Goal: Transaction & Acquisition: Purchase product/service

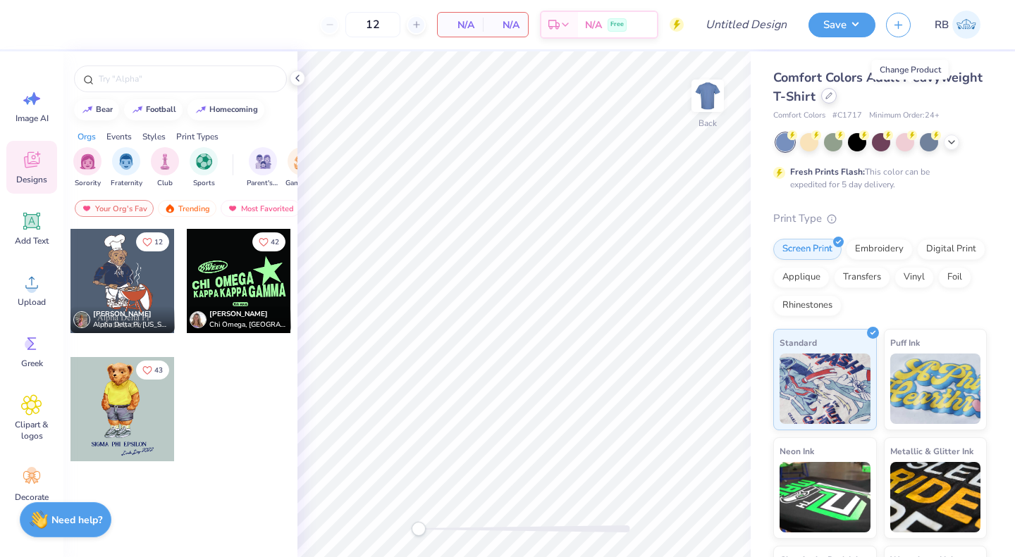
click at [832, 94] on icon at bounding box center [828, 95] width 7 height 7
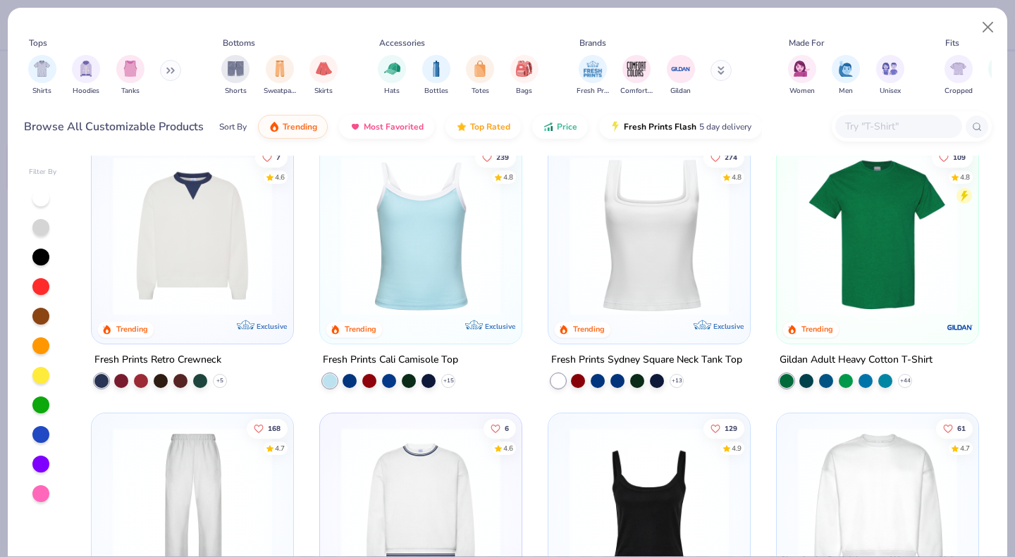
scroll to position [292, 0]
click at [459, 254] on img at bounding box center [420, 236] width 173 height 159
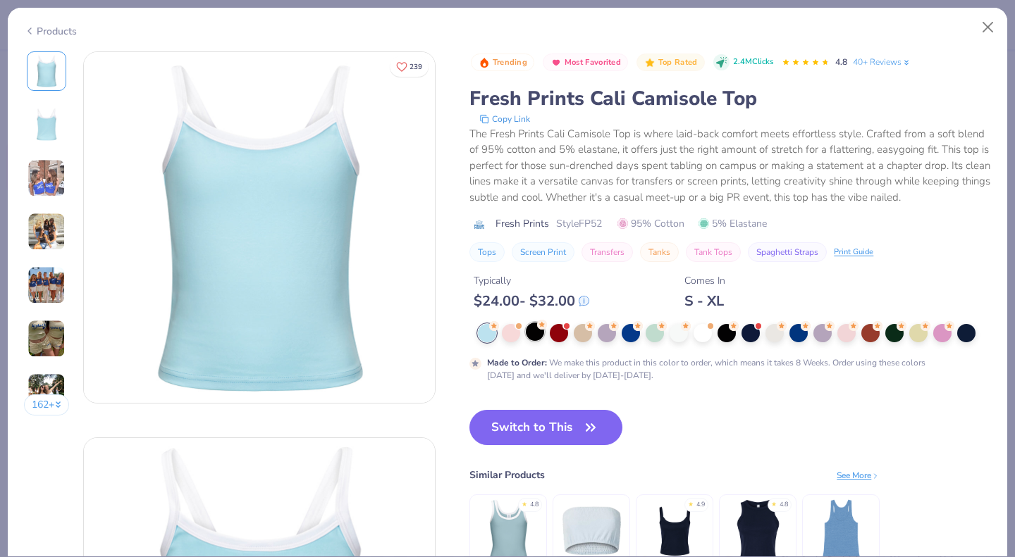
click at [532, 341] on div at bounding box center [535, 332] width 18 height 18
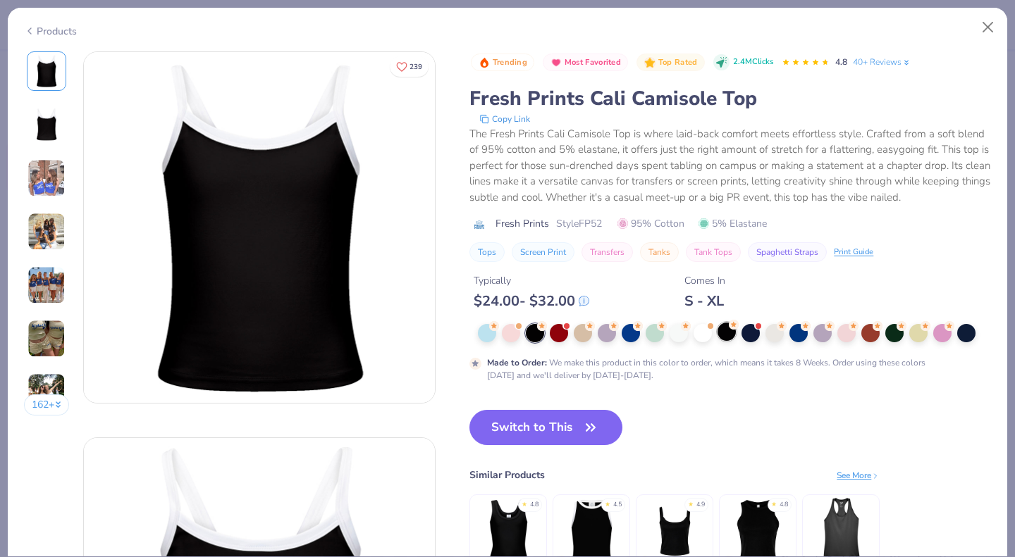
click at [736, 330] on circle at bounding box center [734, 325] width 10 height 10
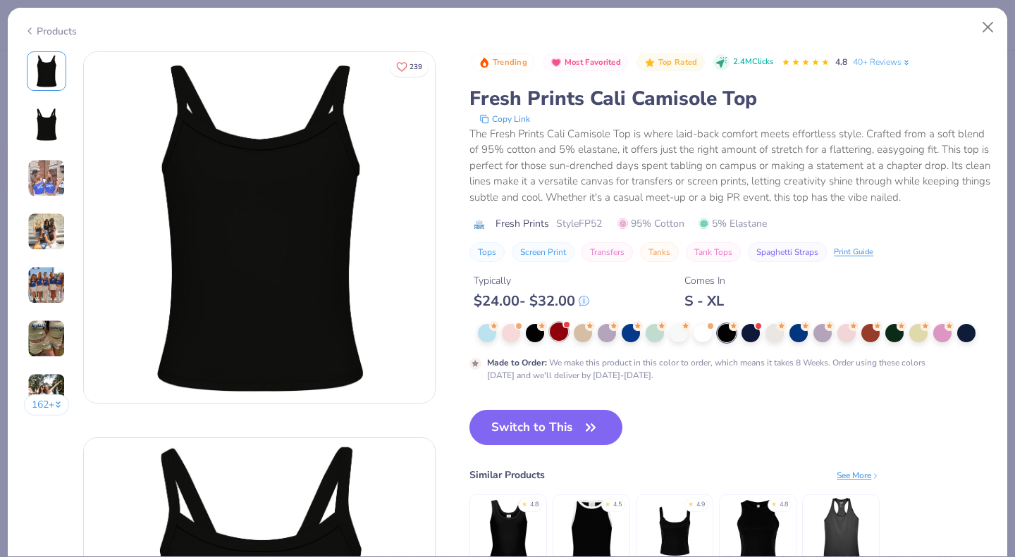
click at [559, 341] on div at bounding box center [559, 332] width 18 height 18
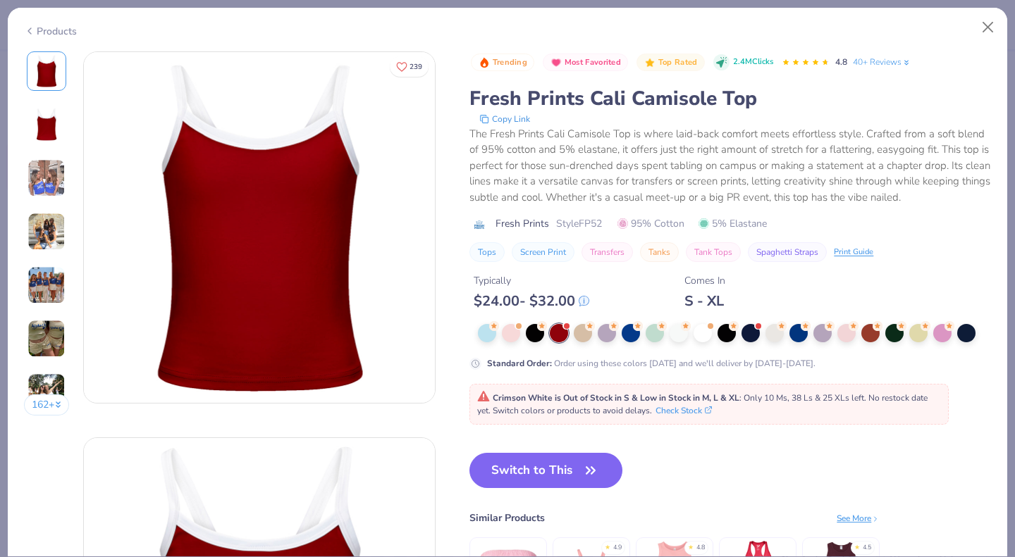
click at [595, 362] on div "Standard Order : Order using these colors [DATE] and we'll deliver by [DATE]-[D…" at bounding box center [729, 347] width 521 height 46
click at [591, 362] on div "Standard Order : Order using these colors [DATE] and we'll deliver by [DATE]-[D…" at bounding box center [729, 347] width 521 height 46
click at [591, 361] on div "Standard Order : Order using these colors [DATE] and we'll deliver by [DATE]-[D…" at bounding box center [729, 347] width 521 height 46
click at [586, 341] on div at bounding box center [583, 332] width 18 height 18
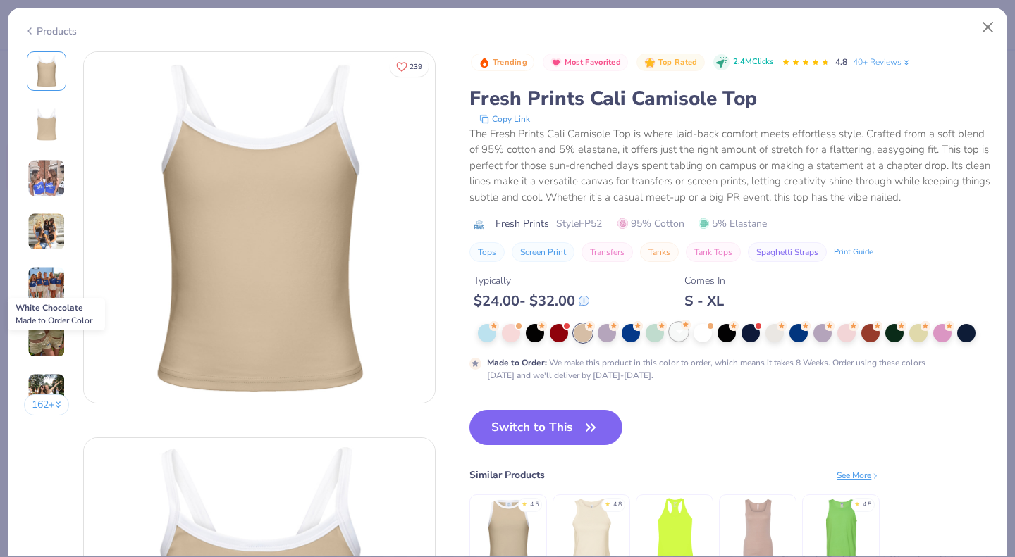
click at [679, 341] on div at bounding box center [678, 332] width 18 height 18
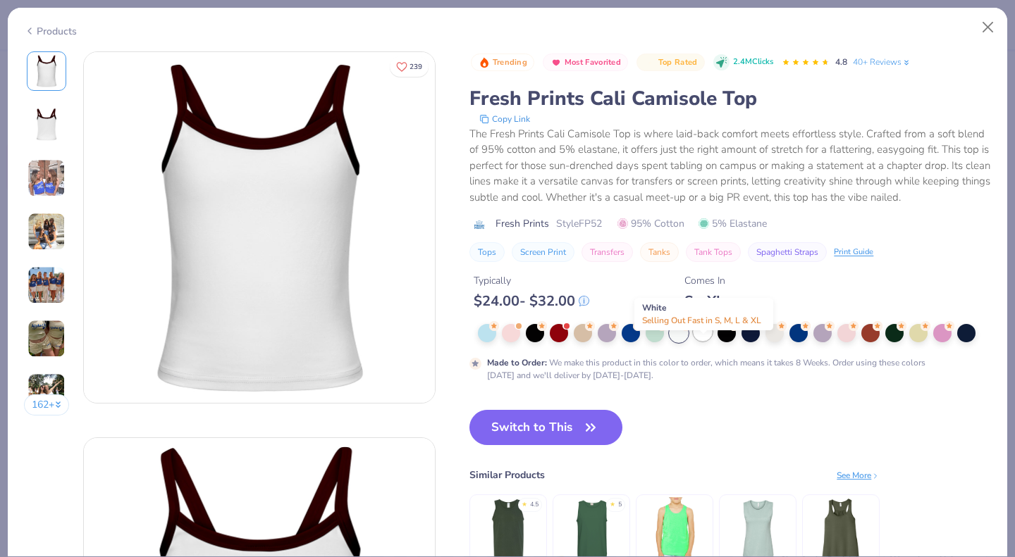
click at [709, 341] on div at bounding box center [702, 332] width 18 height 18
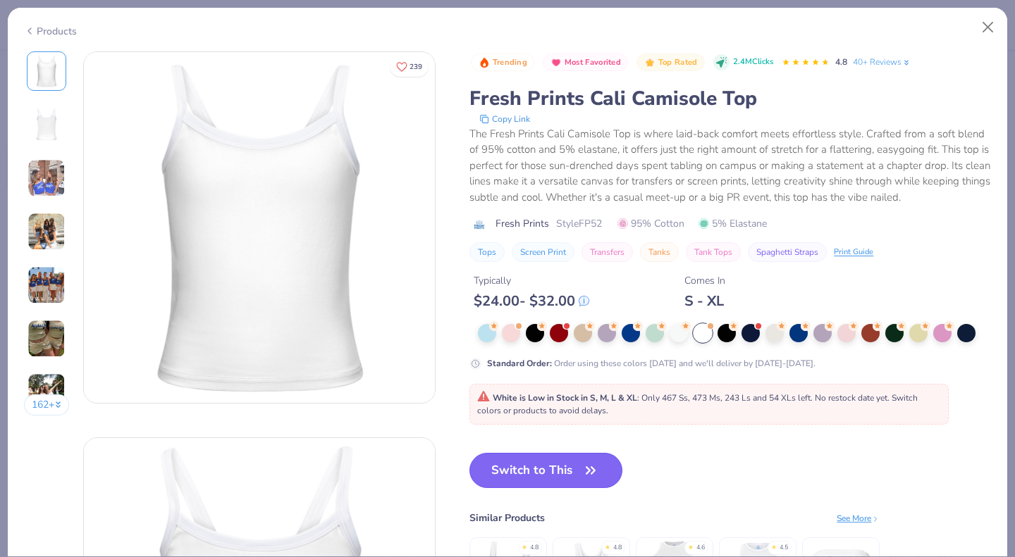
click at [593, 481] on icon "button" at bounding box center [591, 471] width 20 height 20
type input "50"
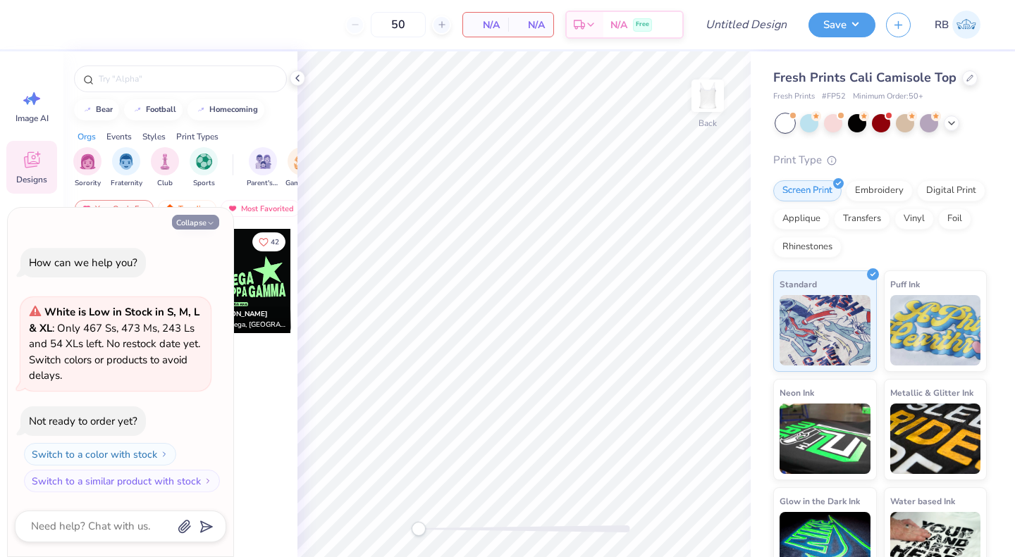
click at [187, 221] on button "Collapse" at bounding box center [195, 222] width 47 height 15
type textarea "x"
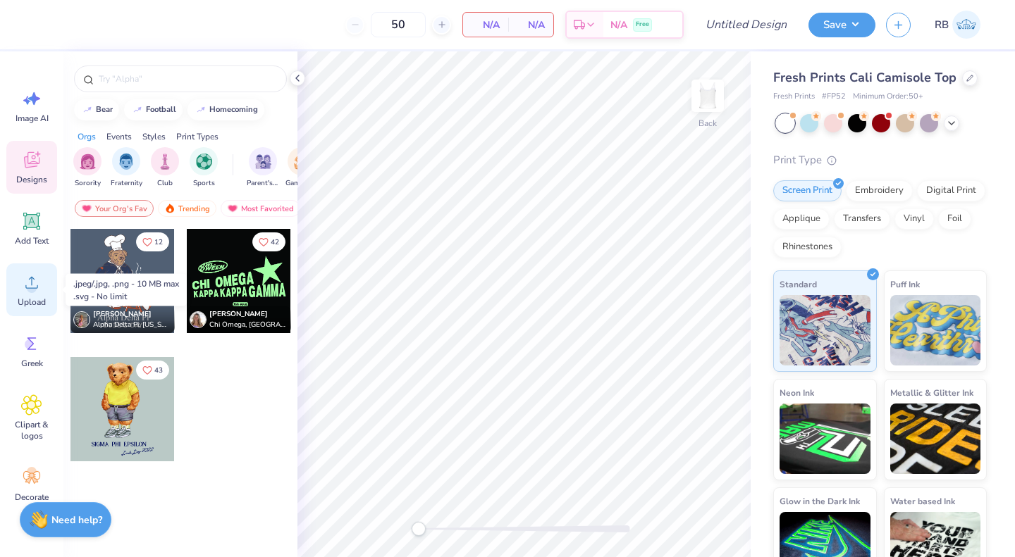
click at [26, 297] on span "Upload" at bounding box center [32, 302] width 28 height 11
click at [16, 298] on div "Upload" at bounding box center [31, 290] width 51 height 53
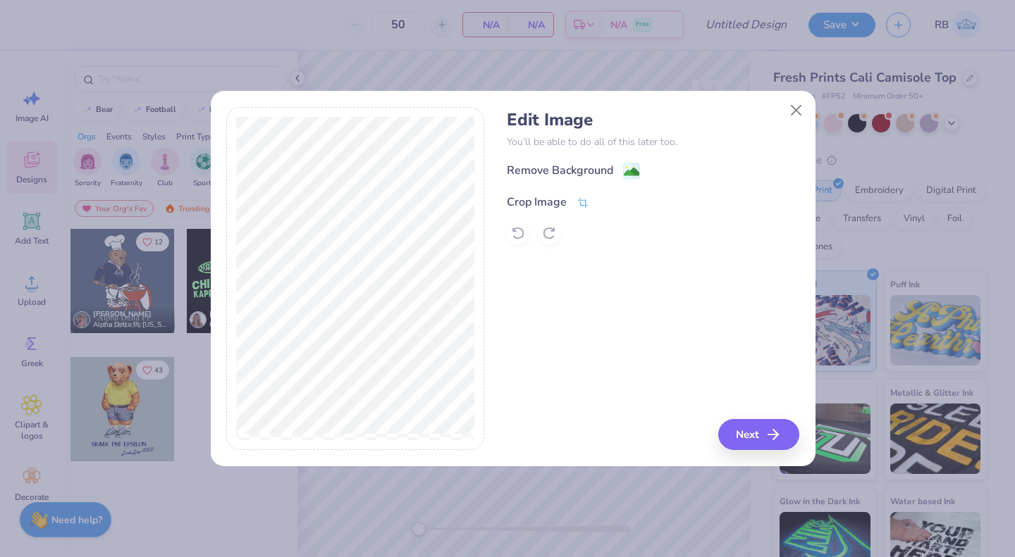
click at [586, 204] on icon at bounding box center [582, 203] width 13 height 13
click at [600, 198] on button at bounding box center [606, 200] width 15 height 15
click at [633, 170] on image at bounding box center [632, 174] width 16 height 16
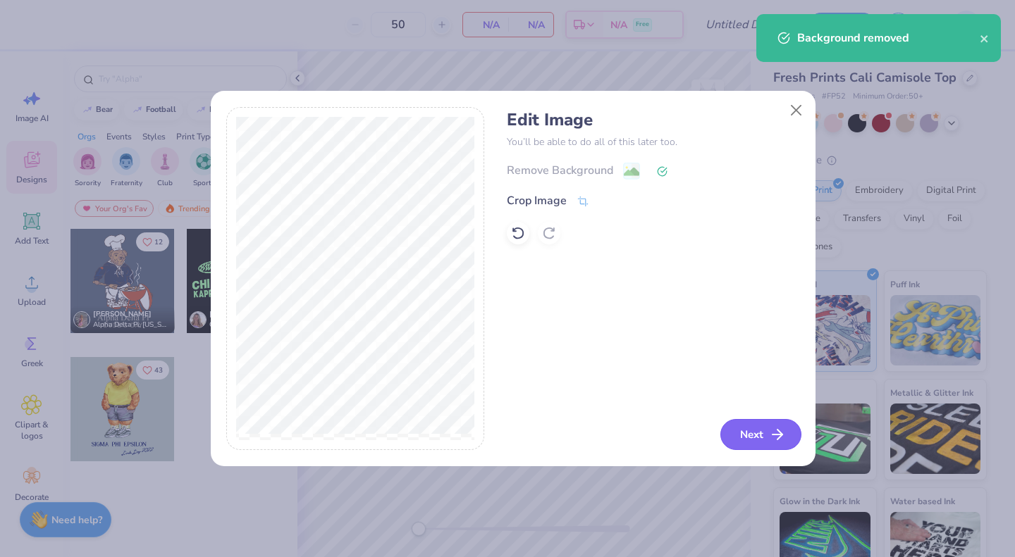
click at [755, 434] on button "Next" at bounding box center [760, 434] width 81 height 31
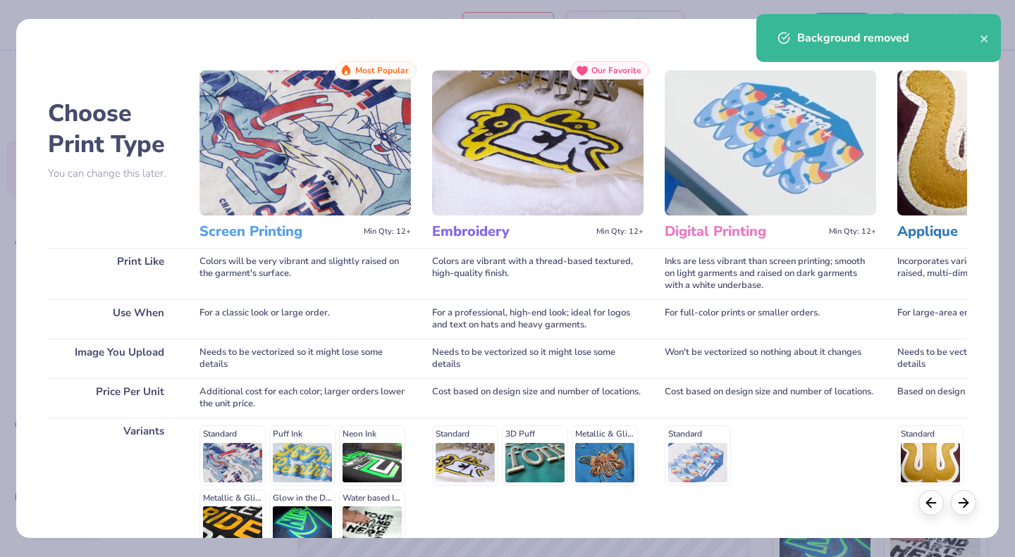
scroll to position [145, 0]
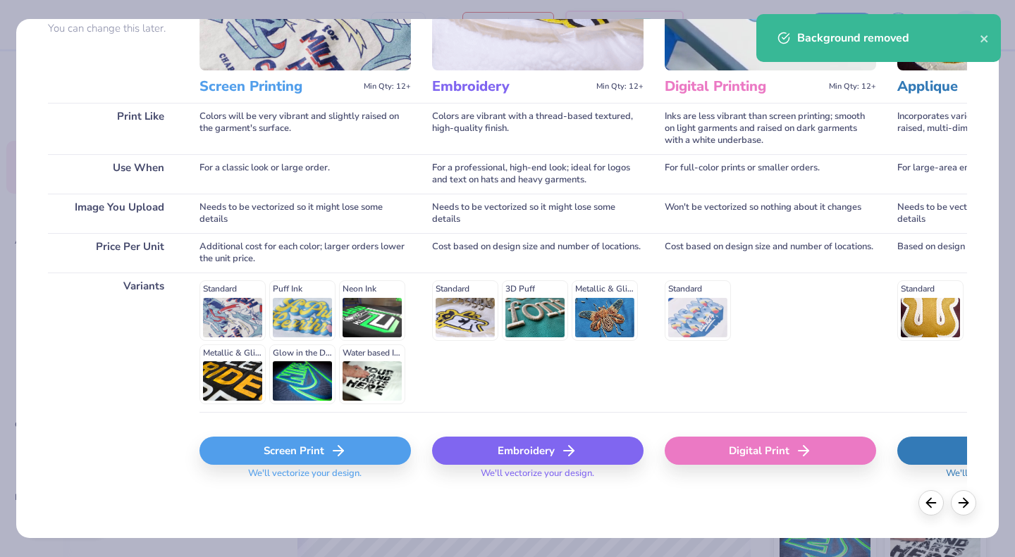
click at [303, 446] on div "Screen Print" at bounding box center [304, 451] width 211 height 28
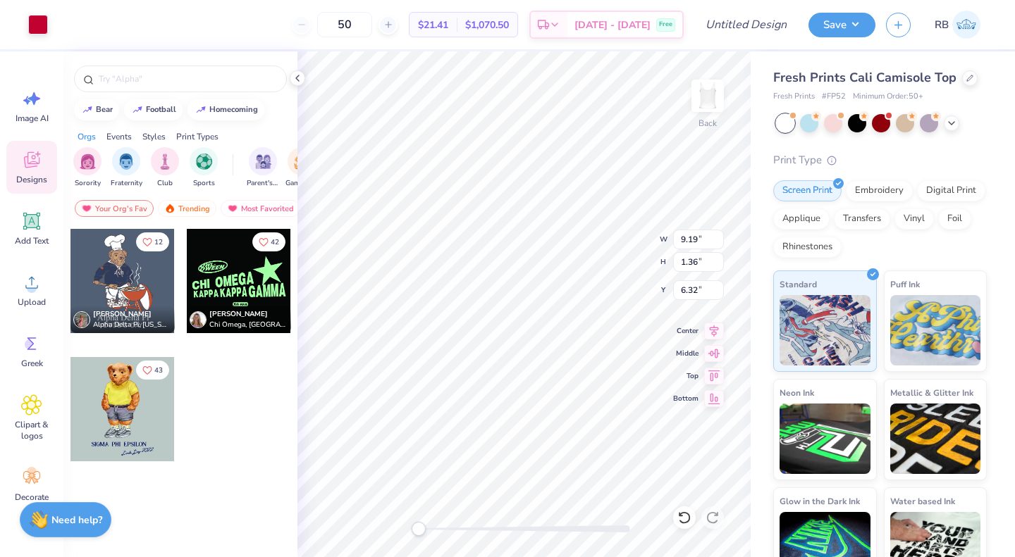
type input "8.37"
type input "1.24"
click at [713, 328] on icon at bounding box center [714, 329] width 20 height 17
click at [717, 328] on icon at bounding box center [714, 329] width 20 height 17
click at [35, 25] on div at bounding box center [38, 23] width 20 height 20
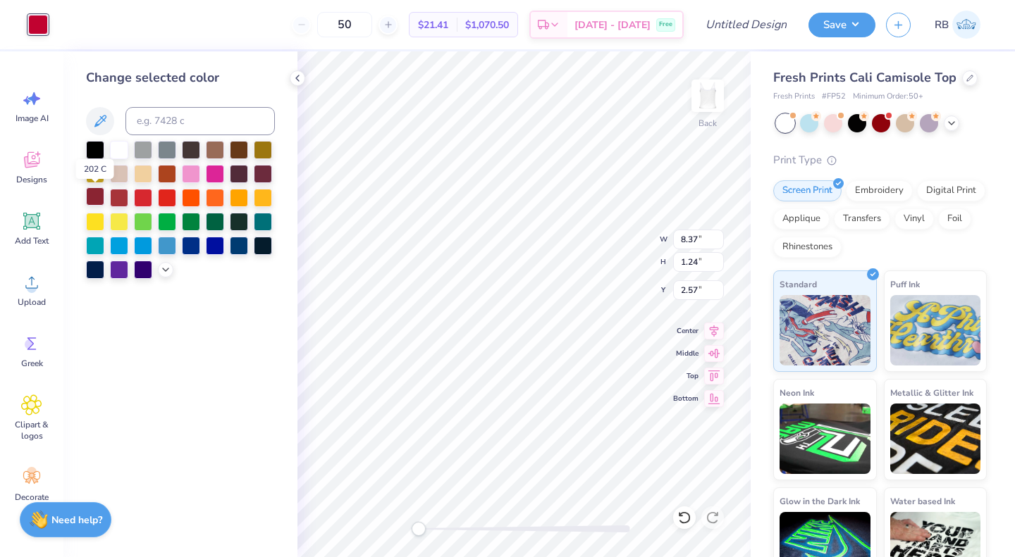
click at [96, 196] on div at bounding box center [95, 196] width 18 height 18
type input "2.36"
click at [163, 273] on icon at bounding box center [165, 268] width 11 height 11
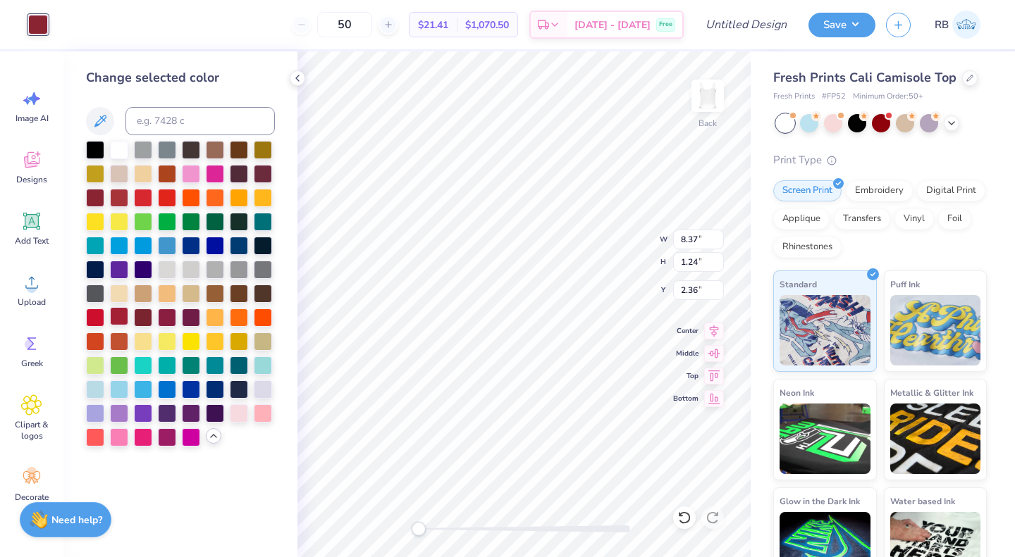
click at [119, 311] on div at bounding box center [119, 316] width 18 height 18
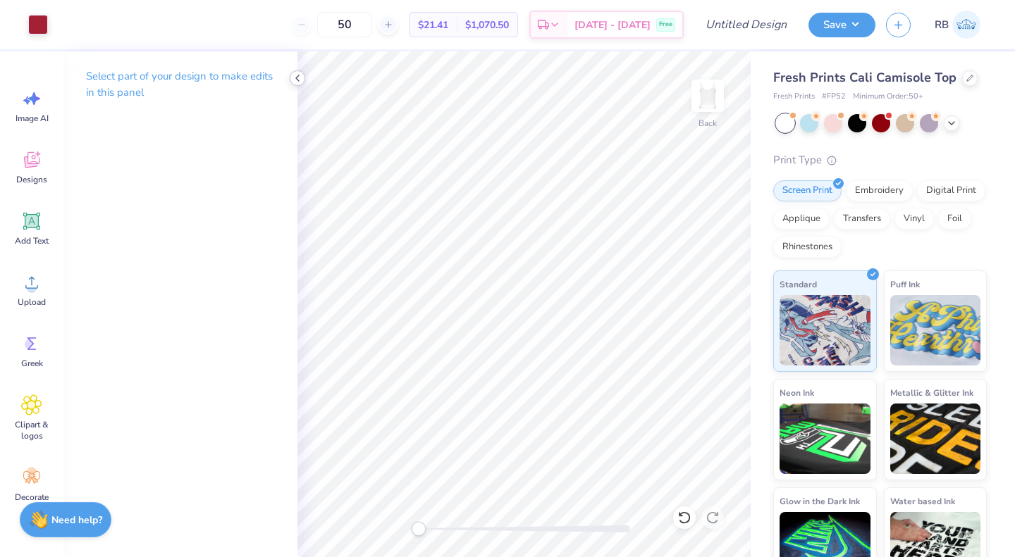
click at [295, 81] on icon at bounding box center [297, 78] width 11 height 11
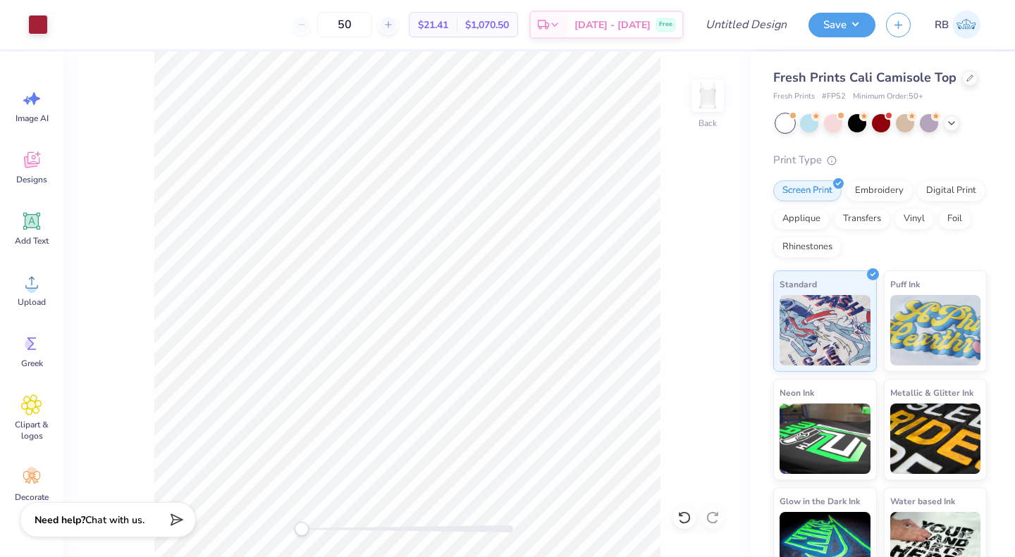
scroll to position [60, 0]
click at [27, 434] on span "Decorate" at bounding box center [32, 437] width 34 height 11
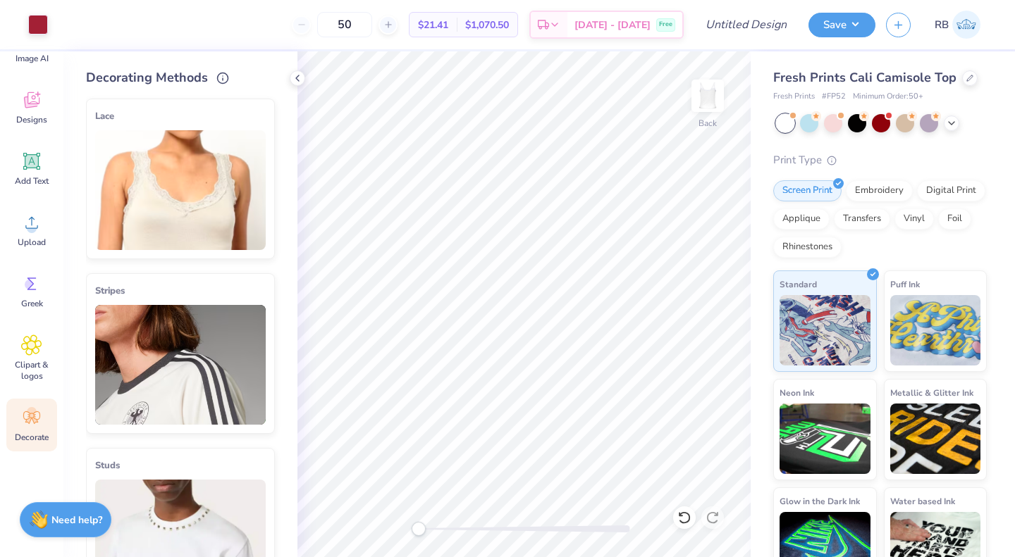
click at [188, 362] on img at bounding box center [180, 365] width 171 height 120
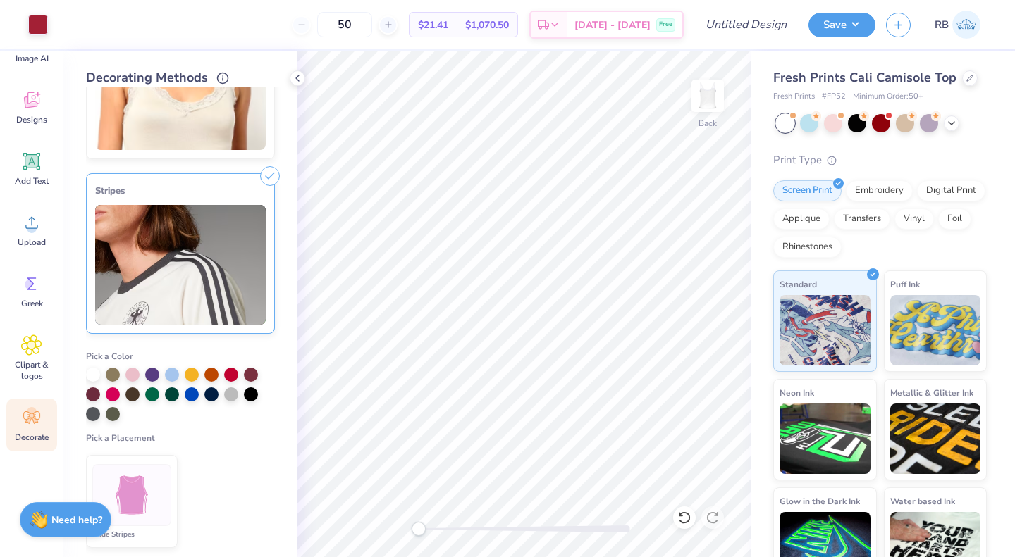
scroll to position [105, 0]
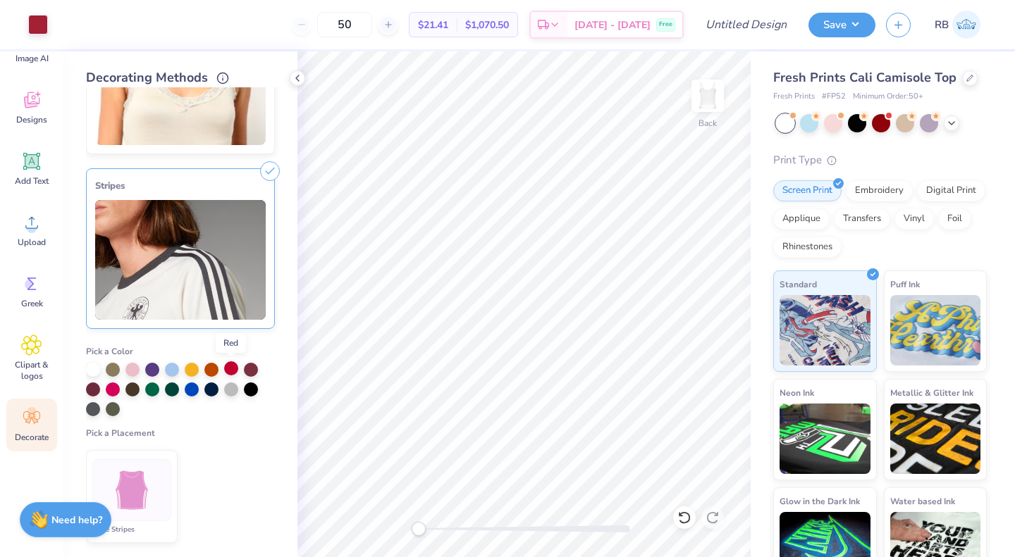
click at [228, 371] on div at bounding box center [231, 369] width 14 height 14
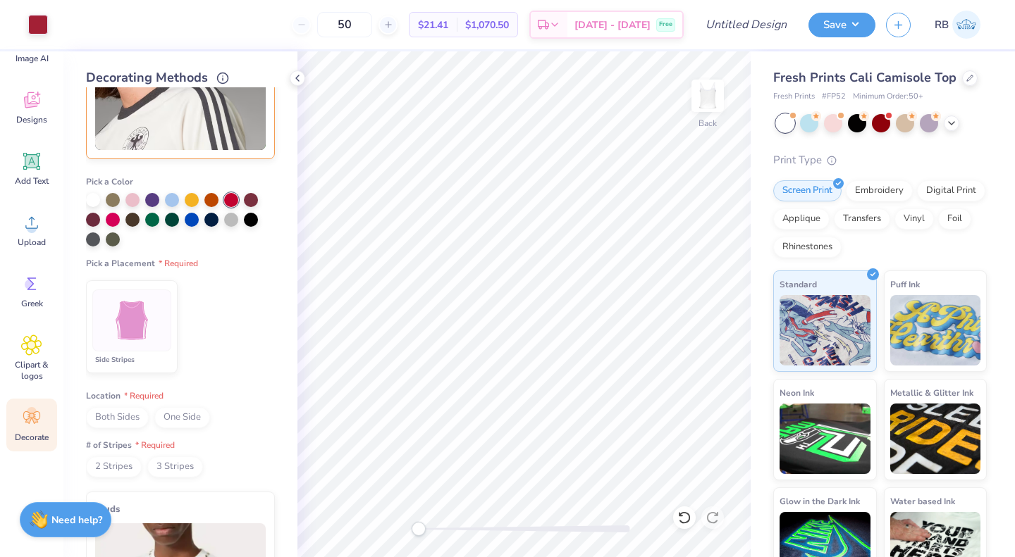
scroll to position [0, 0]
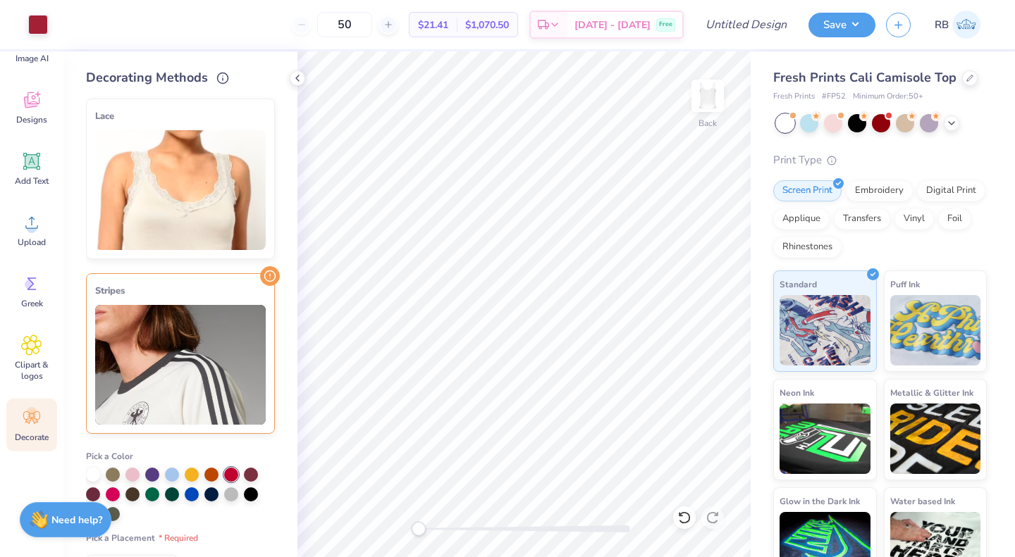
click at [219, 324] on img at bounding box center [180, 365] width 171 height 120
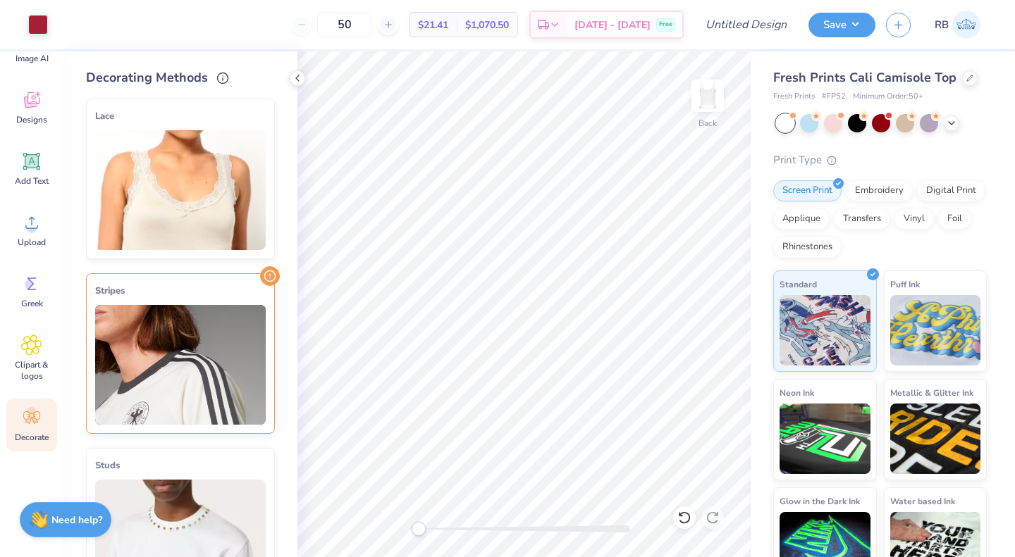
click at [222, 328] on img at bounding box center [180, 365] width 171 height 120
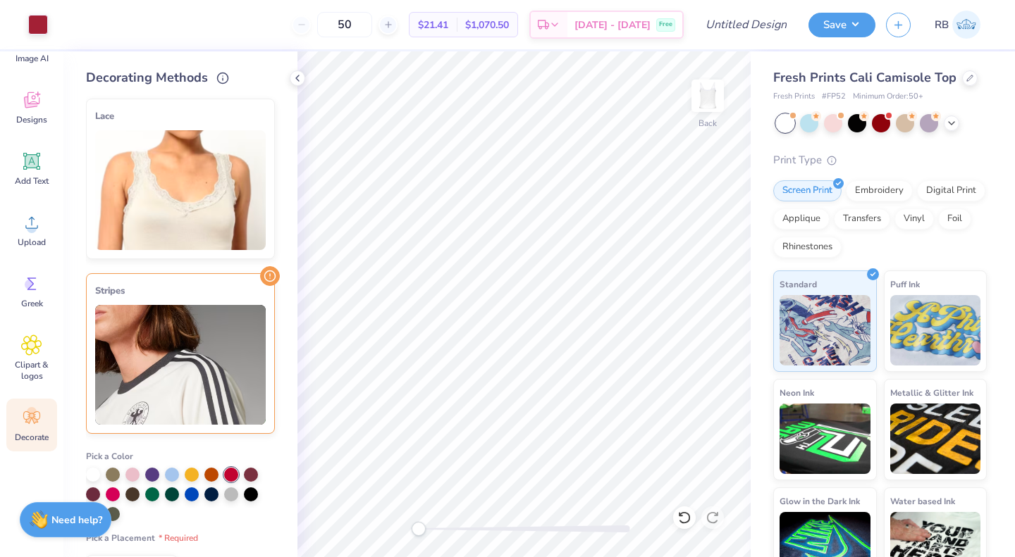
click at [253, 292] on div "Stripes" at bounding box center [180, 291] width 171 height 17
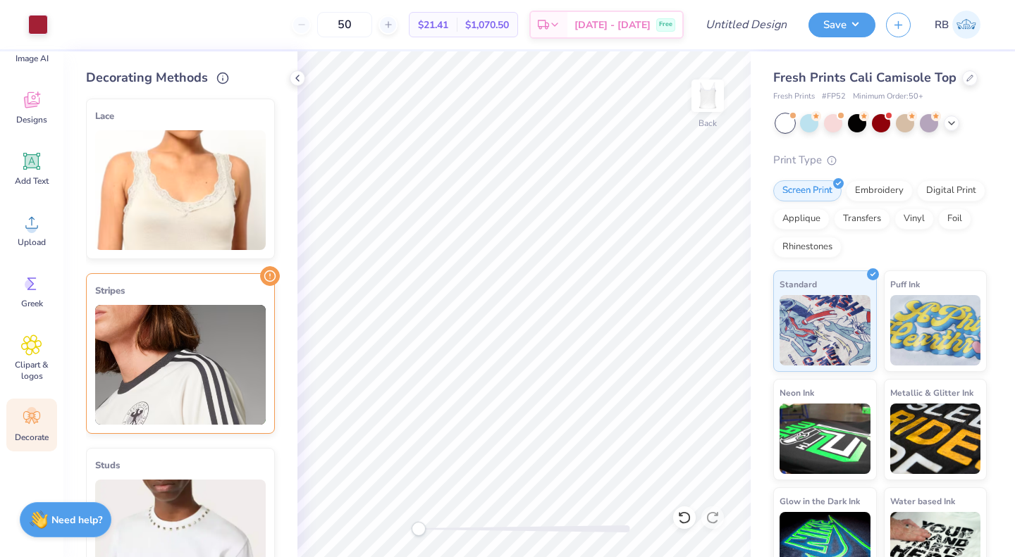
click at [260, 272] on icon at bounding box center [270, 276] width 20 height 20
click at [260, 277] on icon at bounding box center [270, 278] width 20 height 20
click at [22, 415] on icon at bounding box center [31, 417] width 21 height 21
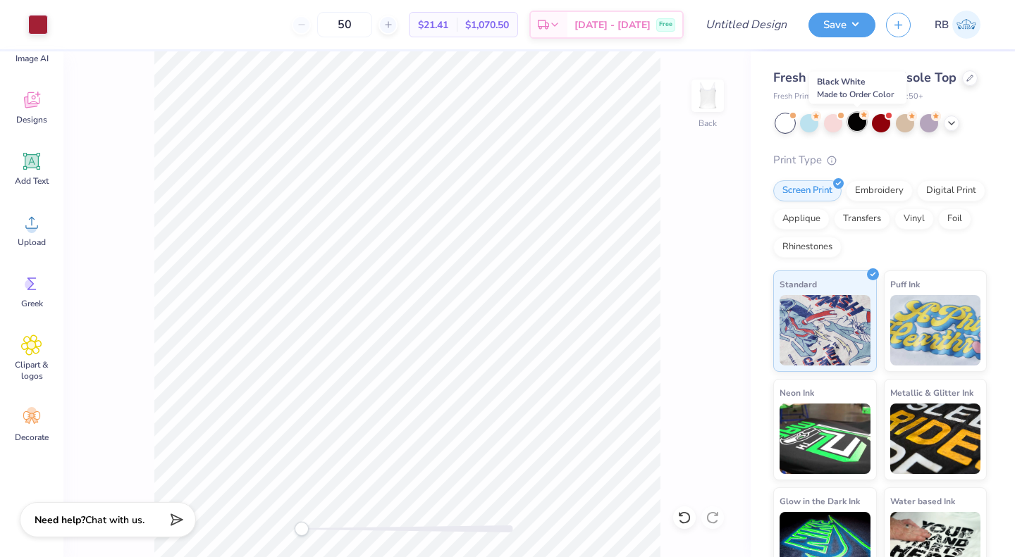
click at [861, 128] on div at bounding box center [857, 122] width 18 height 18
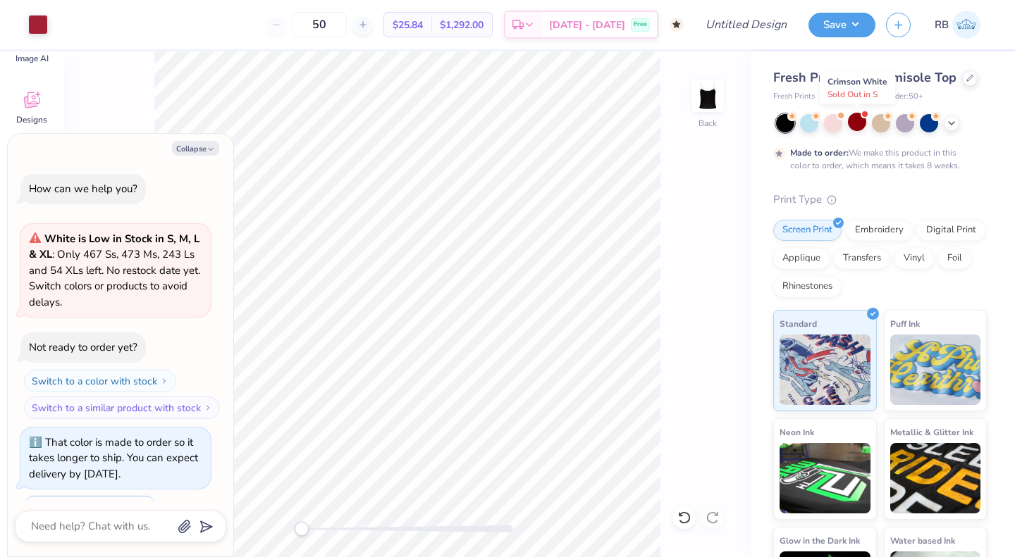
scroll to position [59, 0]
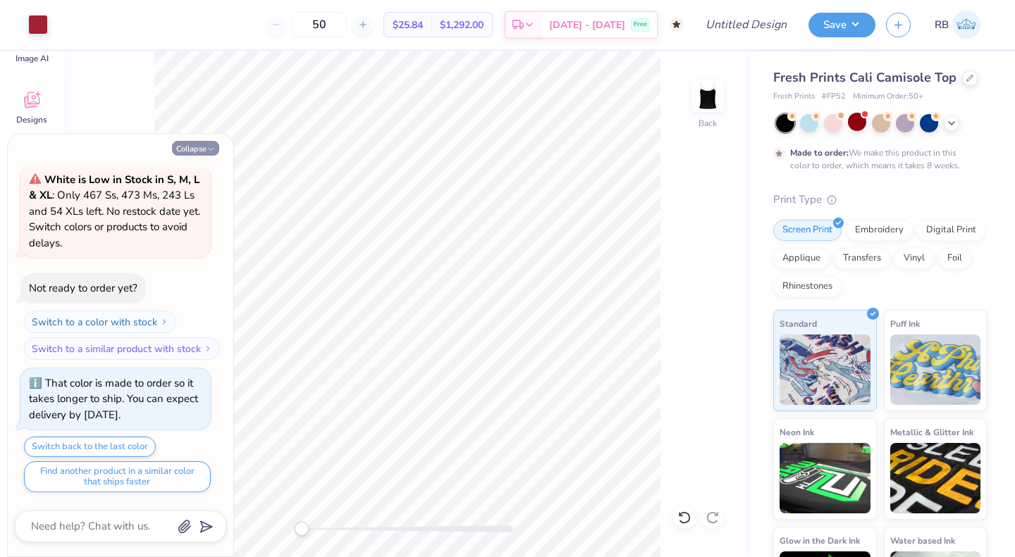
click at [209, 149] on polyline "button" at bounding box center [211, 150] width 4 height 2
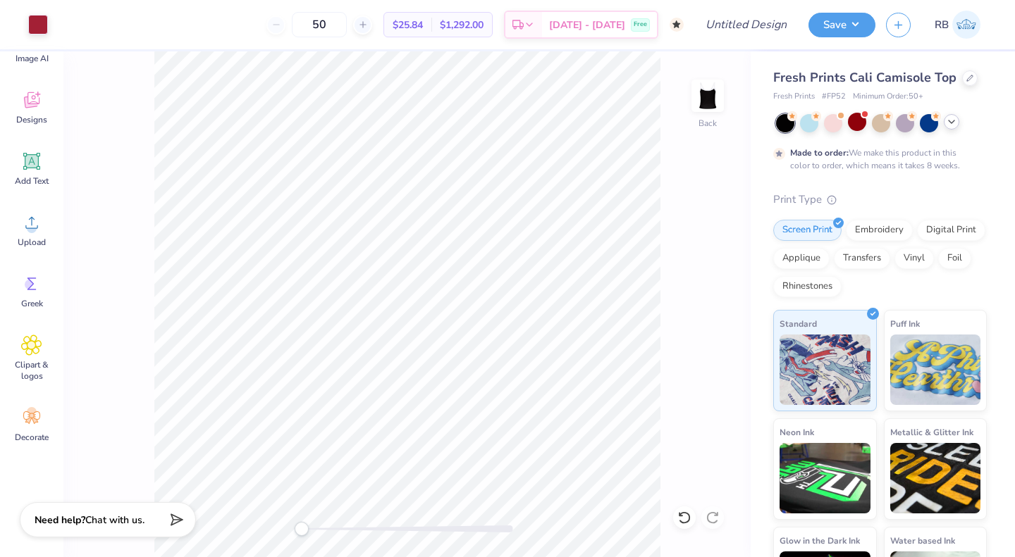
click at [949, 121] on polyline at bounding box center [952, 122] width 6 height 3
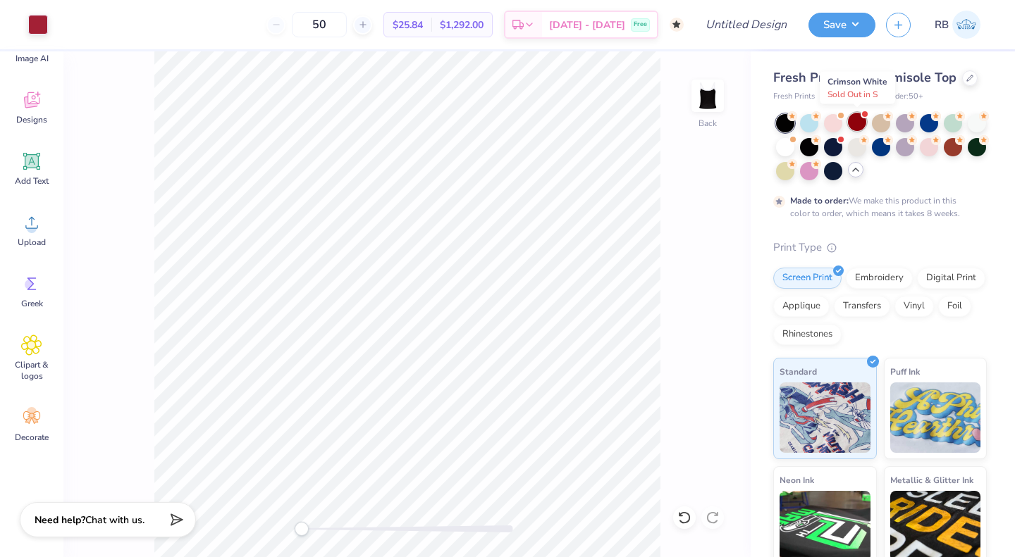
click at [861, 117] on div at bounding box center [857, 122] width 18 height 18
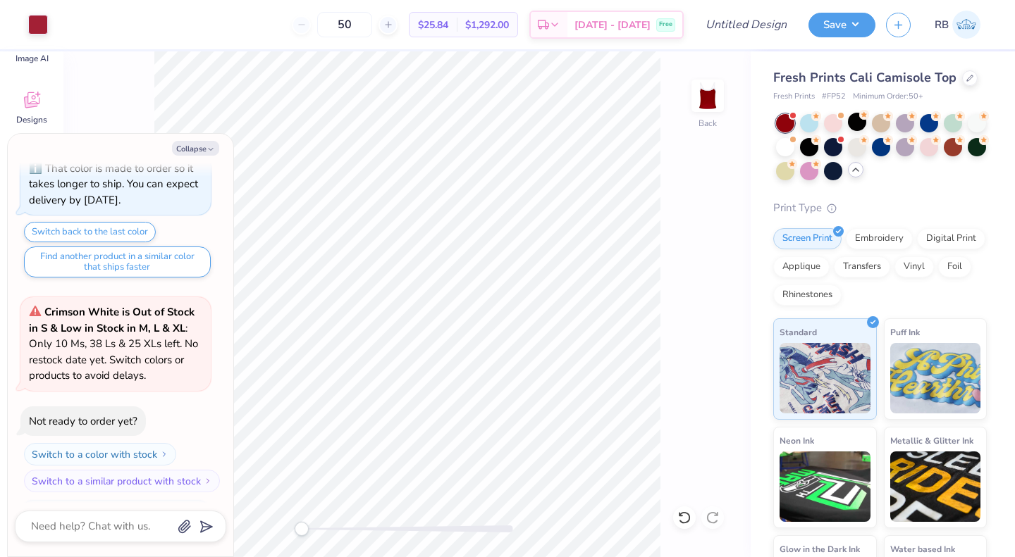
scroll to position [360, 0]
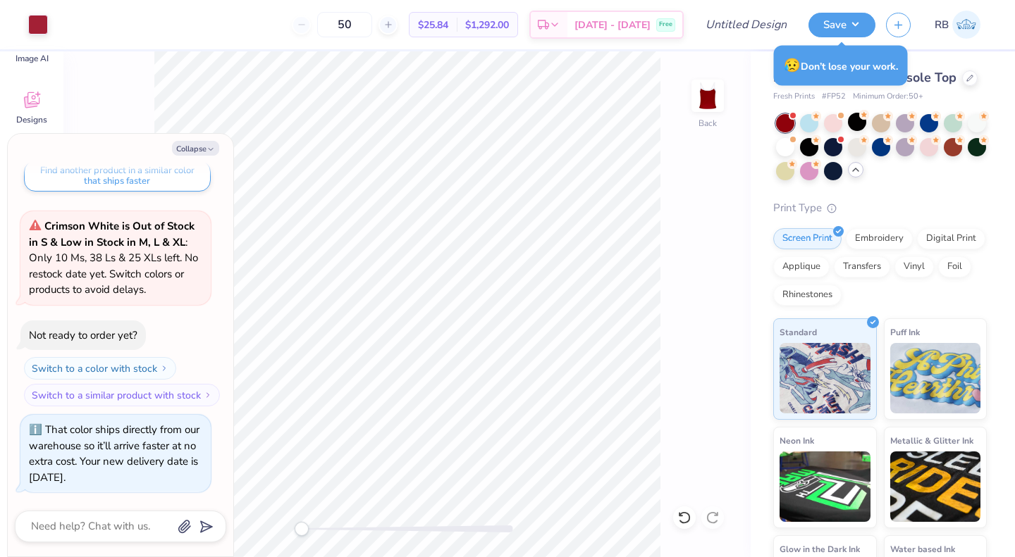
type textarea "x"
